Goal: Navigation & Orientation: Find specific page/section

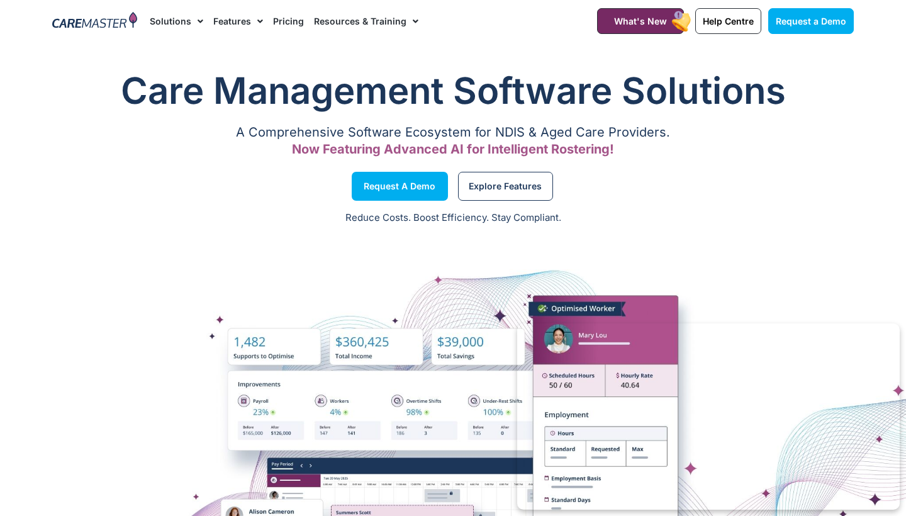
click at [94, 24] on img at bounding box center [94, 21] width 85 height 19
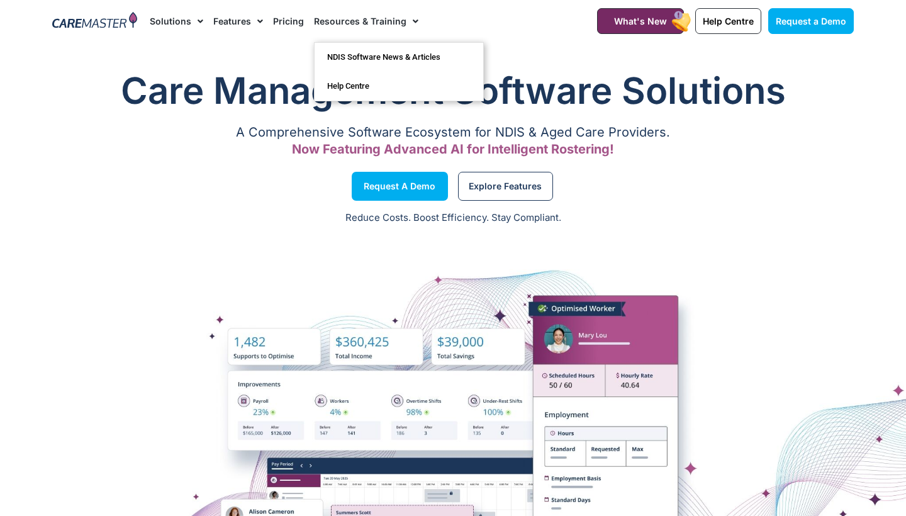
click at [410, 23] on span "Menu" at bounding box center [413, 21] width 12 height 21
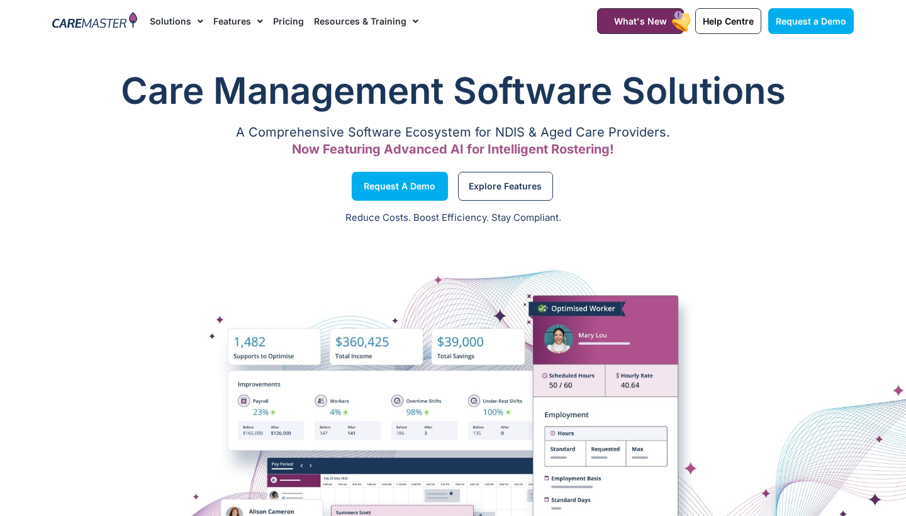
click at [410, 23] on span "Menu" at bounding box center [413, 21] width 12 height 21
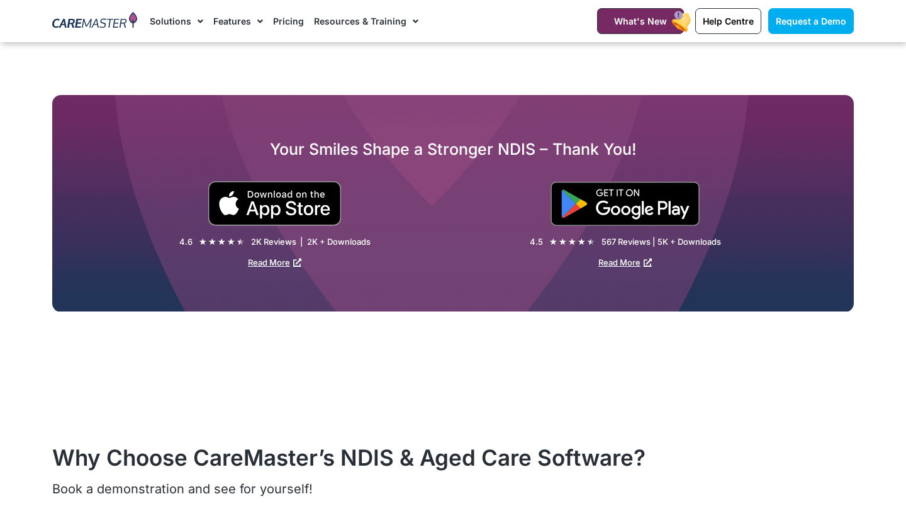
scroll to position [1959, 0]
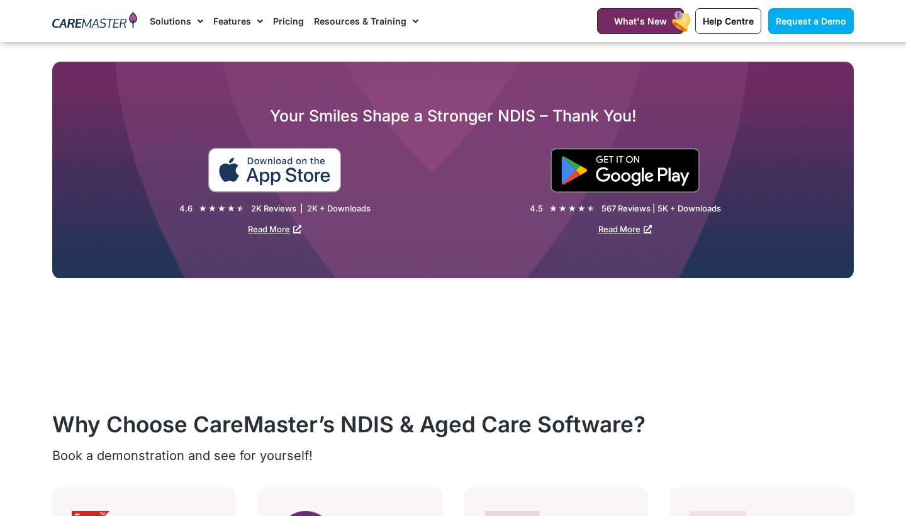
click at [288, 167] on img at bounding box center [275, 170] width 134 height 45
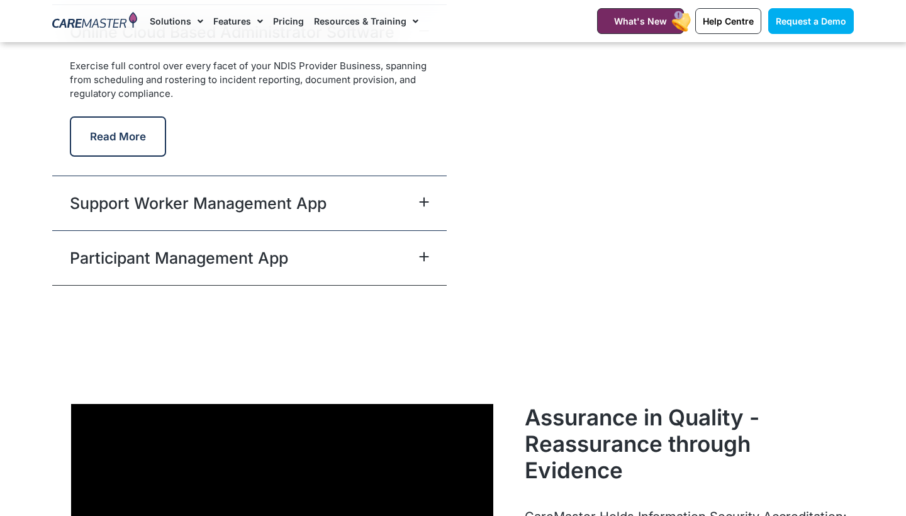
scroll to position [3299, 0]
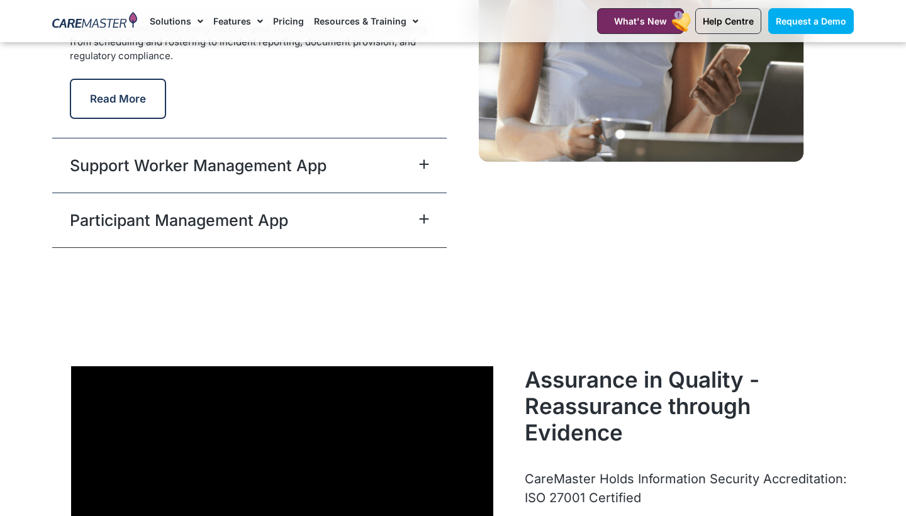
click at [419, 166] on icon at bounding box center [424, 164] width 10 height 10
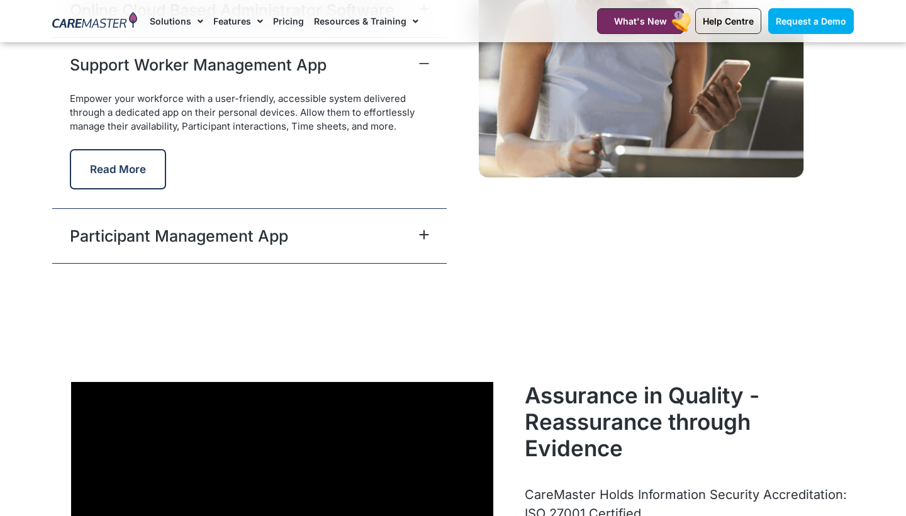
scroll to position [3286, 0]
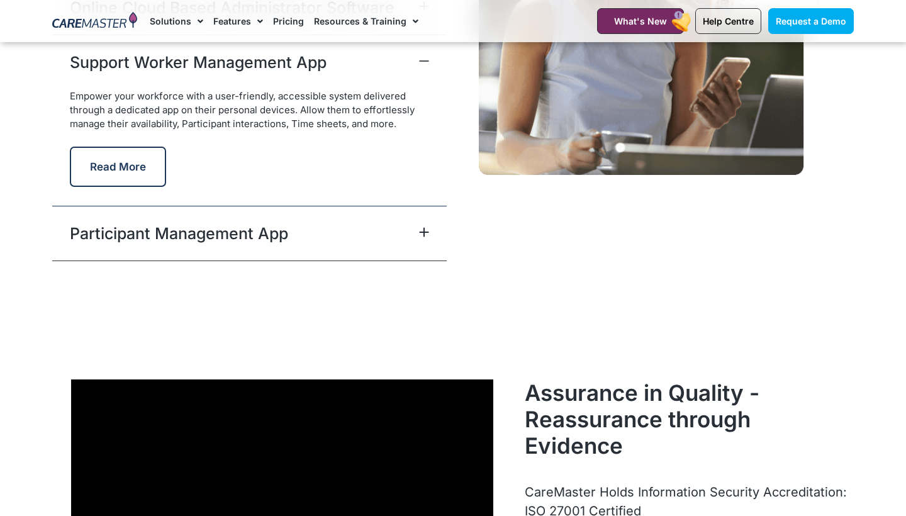
click at [422, 227] on icon at bounding box center [424, 232] width 10 height 10
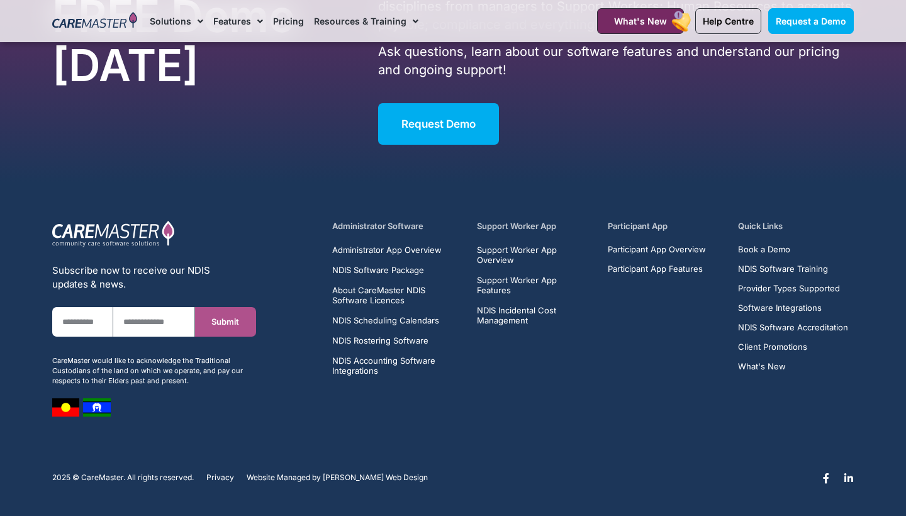
scroll to position [8095, 0]
